Goal: Use online tool/utility

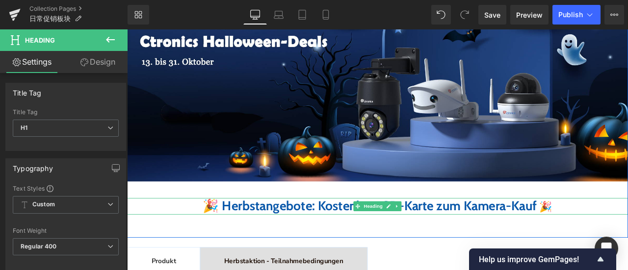
click at [289, 242] on b "🎉 Herbstangebote: Kostenlose SD-Karte zum Kamera-Kauf" at bounding box center [415, 238] width 396 height 19
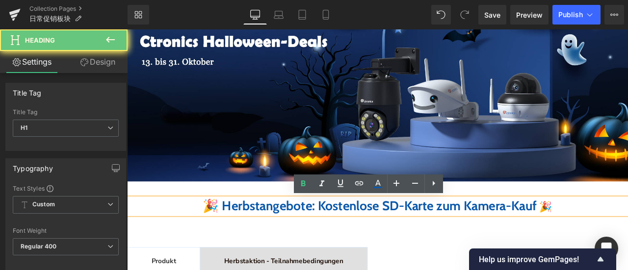
click at [289, 242] on b "🎉 Herbstangebote: Kostenlose SD-Karte zum Kamera-Kauf" at bounding box center [415, 238] width 396 height 19
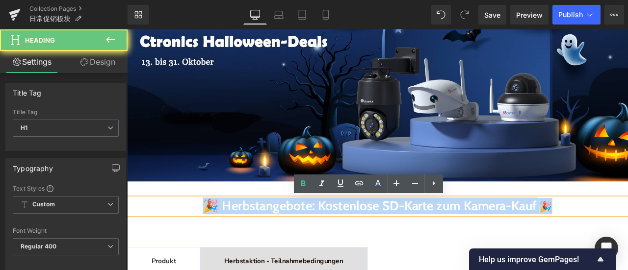
click at [289, 242] on b "🎉 Herbstangebote: Kostenlose SD-Karte zum Kamera-Kauf" at bounding box center [415, 238] width 396 height 19
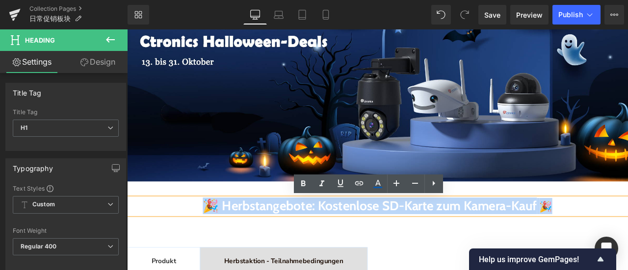
copy span "🎉 Herbstangebote: Kostenlose SD-Karte zum Kamera-Kauf 🎉"
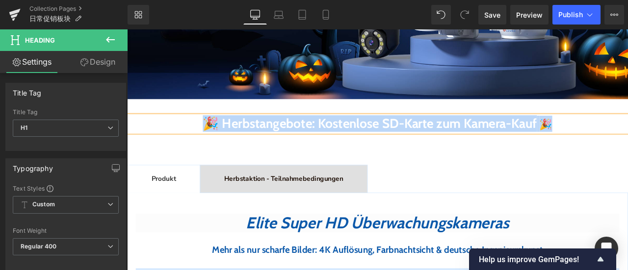
scroll to position [196, 0]
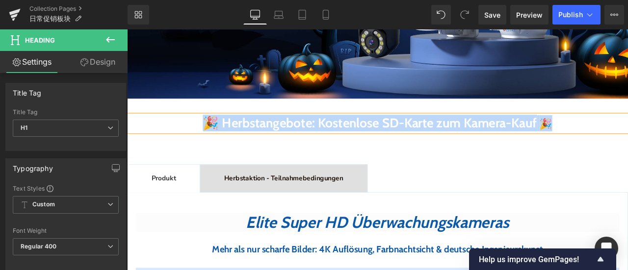
click at [127, 29] on div at bounding box center [127, 29] width 0 height 0
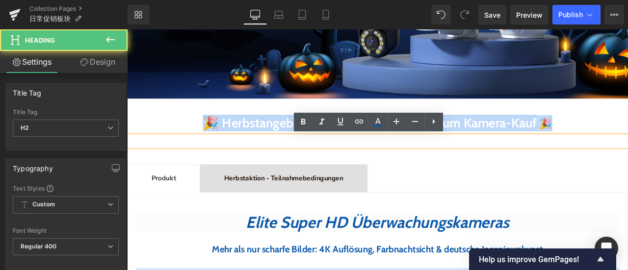
click at [187, 119] on div "Image 🎉 Herbstangebote: Kostenlose SD-Karte zum Kamera-Kauf 🎉 Heading Heading" at bounding box center [423, 41] width 593 height 264
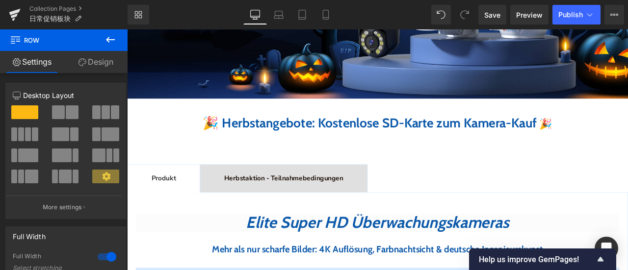
click at [109, 39] on icon at bounding box center [110, 40] width 12 height 12
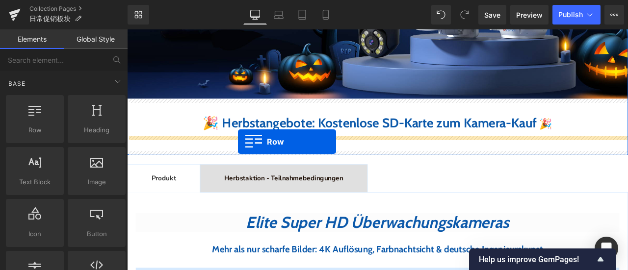
drag, startPoint x: 166, startPoint y: 151, endPoint x: 258, endPoint y: 162, distance: 92.9
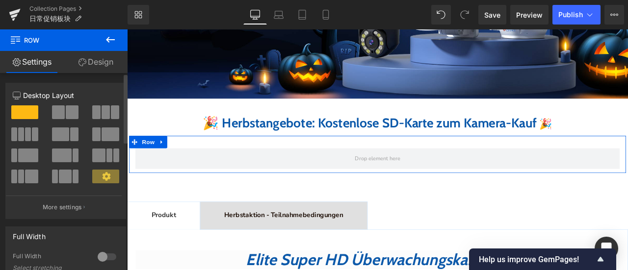
click at [61, 133] on span at bounding box center [61, 134] width 18 height 14
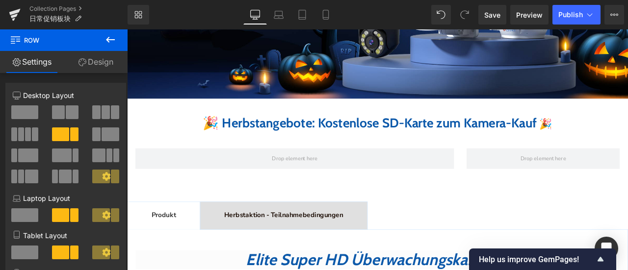
click at [111, 40] on icon at bounding box center [110, 40] width 9 height 6
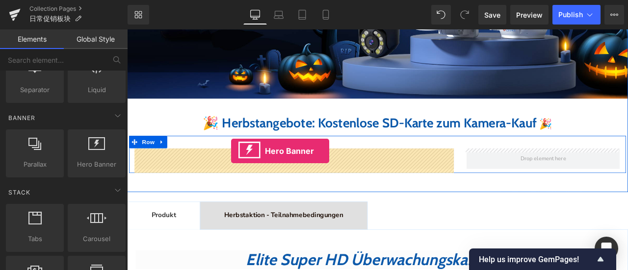
drag, startPoint x: 215, startPoint y: 179, endPoint x: 250, endPoint y: 174, distance: 35.8
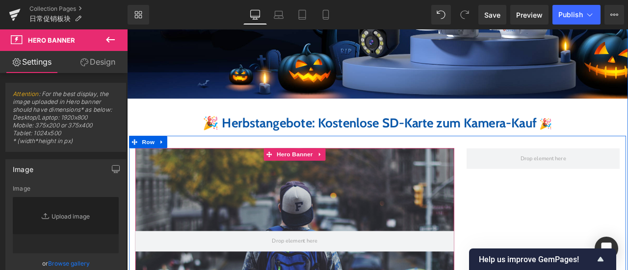
type input "[URL][DOMAIN_NAME]"
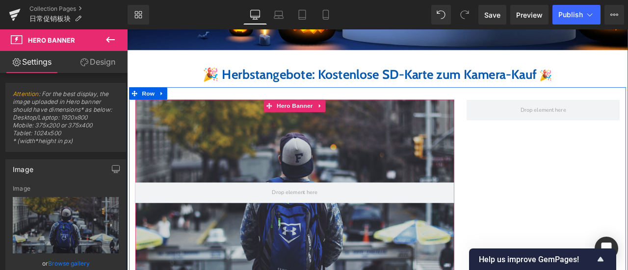
scroll to position [245, 0]
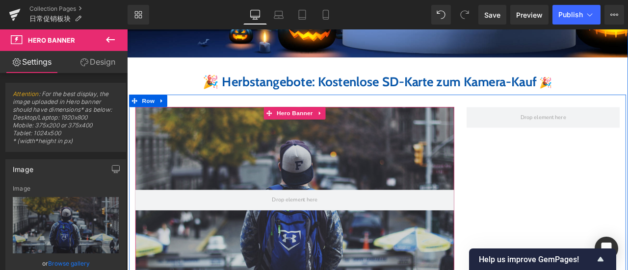
click at [415, 168] on div at bounding box center [326, 232] width 378 height 221
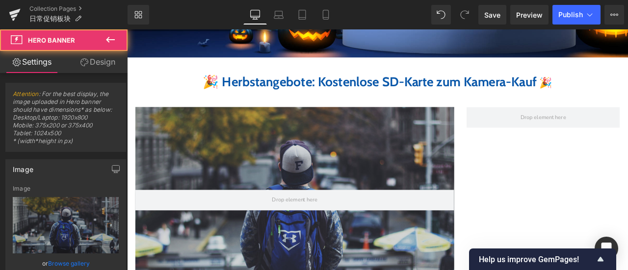
click at [112, 37] on icon at bounding box center [110, 40] width 12 height 12
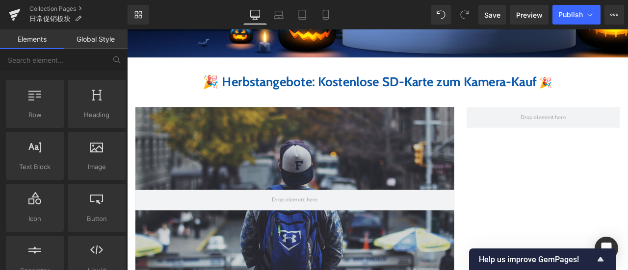
scroll to position [0, 0]
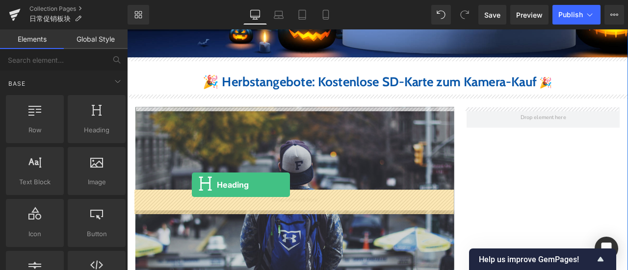
drag, startPoint x: 224, startPoint y: 142, endPoint x: 203, endPoint y: 214, distance: 75.0
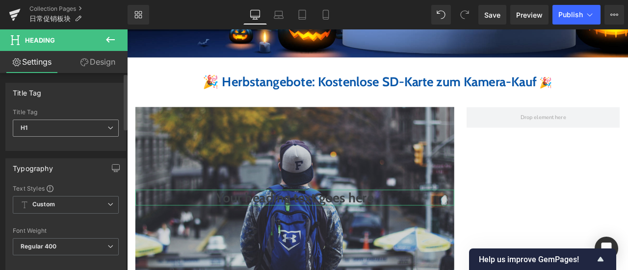
click at [90, 126] on span "H1" at bounding box center [66, 128] width 106 height 17
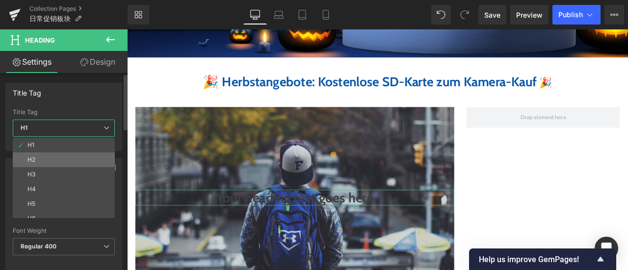
click at [60, 160] on li "H2" at bounding box center [66, 159] width 106 height 15
type input "29"
type input "100"
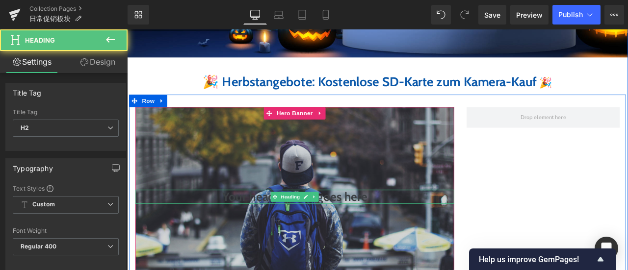
click at [234, 227] on h2 "Your heading text goes here" at bounding box center [326, 228] width 378 height 17
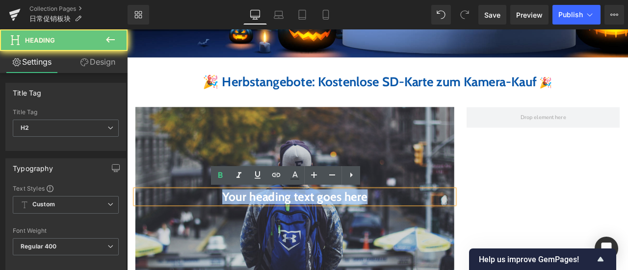
click at [234, 227] on h2 "Your heading text goes here" at bounding box center [326, 228] width 378 height 17
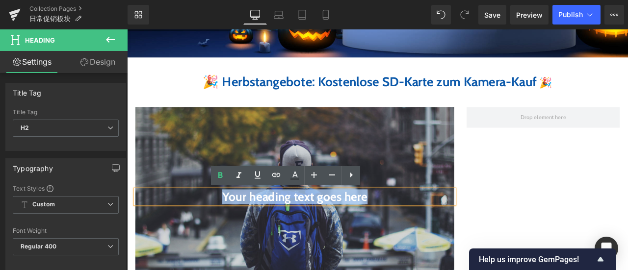
click at [212, 227] on h2 "Your heading text goes here" at bounding box center [326, 228] width 378 height 17
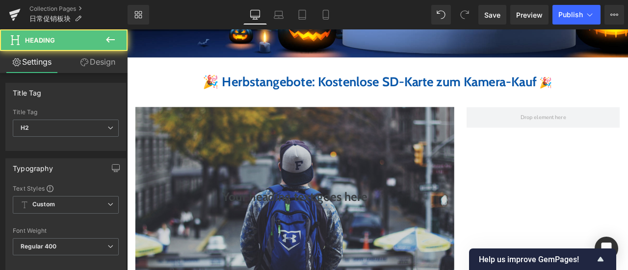
click at [112, 49] on button at bounding box center [110, 40] width 34 height 22
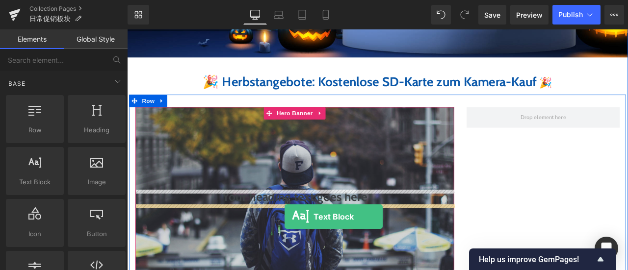
drag, startPoint x: 160, startPoint y: 194, endPoint x: 313, endPoint y: 252, distance: 164.0
